Goal: Information Seeking & Learning: Learn about a topic

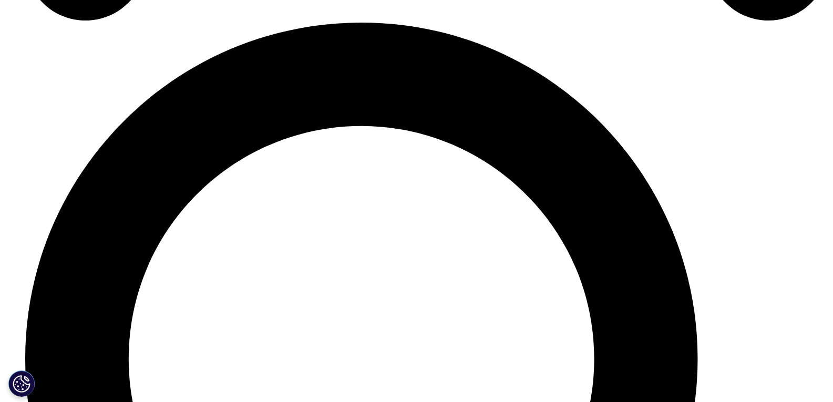
scroll to position [1945, 0]
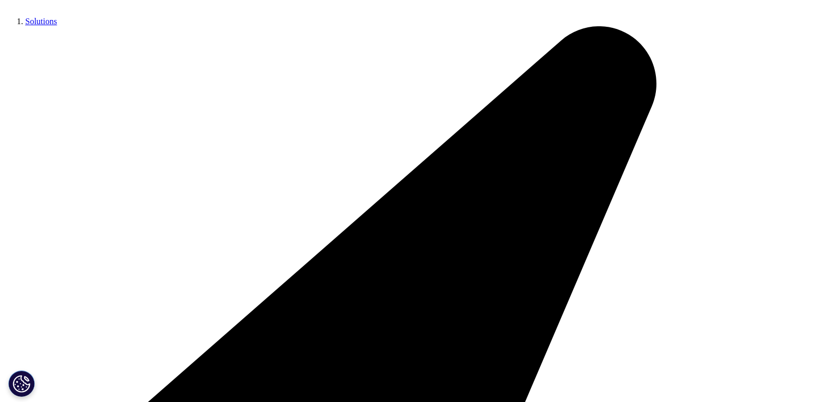
scroll to position [263, 0]
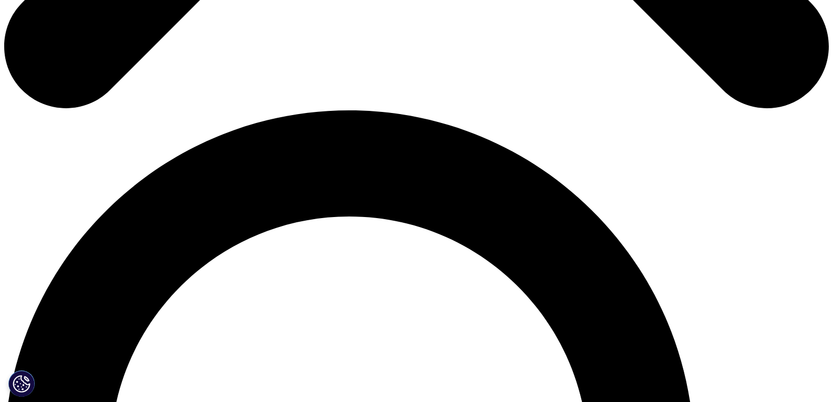
scroll to position [741, 0]
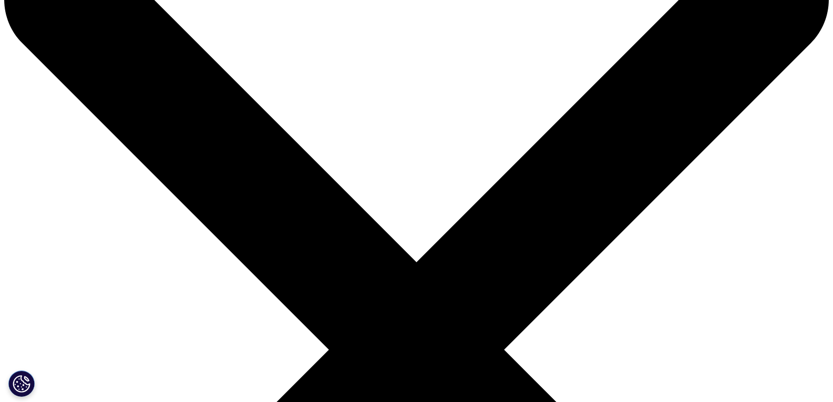
scroll to position [105, 0]
